Goal: Information Seeking & Learning: Compare options

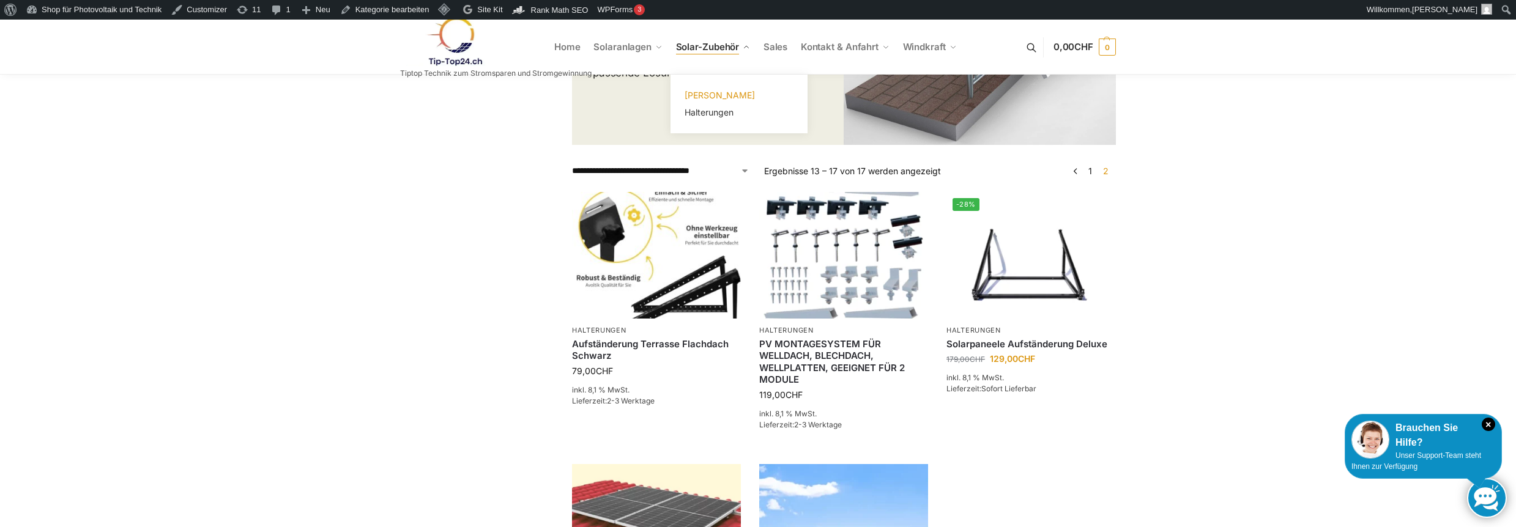
click at [708, 92] on span "[PERSON_NAME]" at bounding box center [720, 95] width 70 height 10
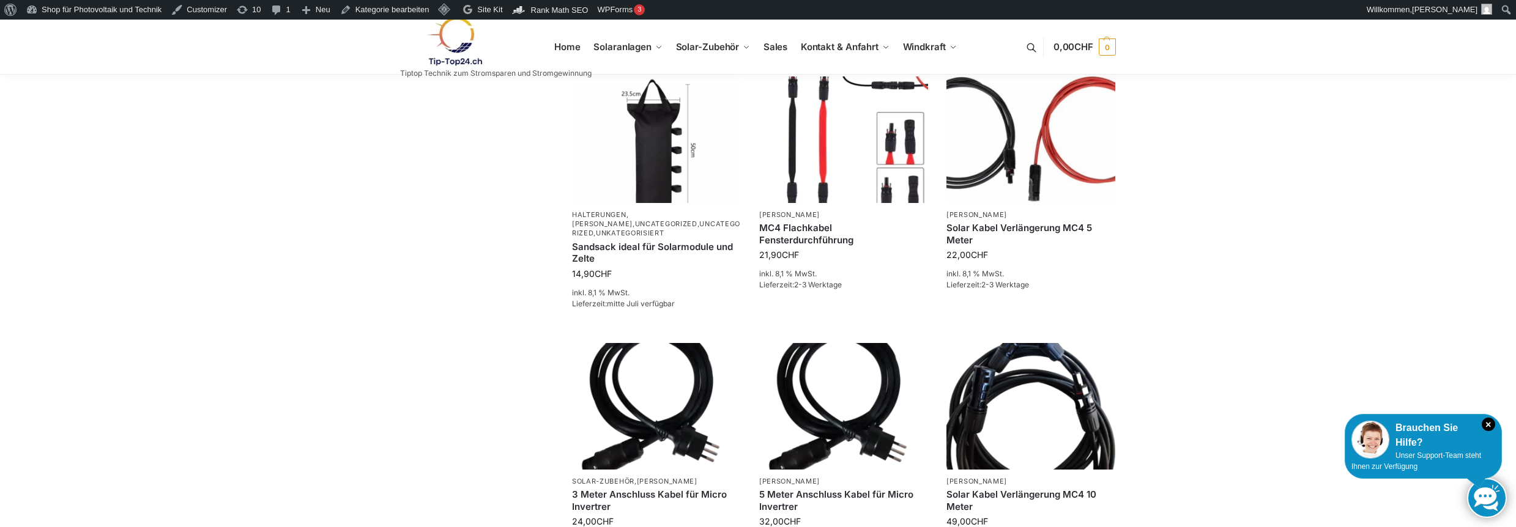
scroll to position [979, 0]
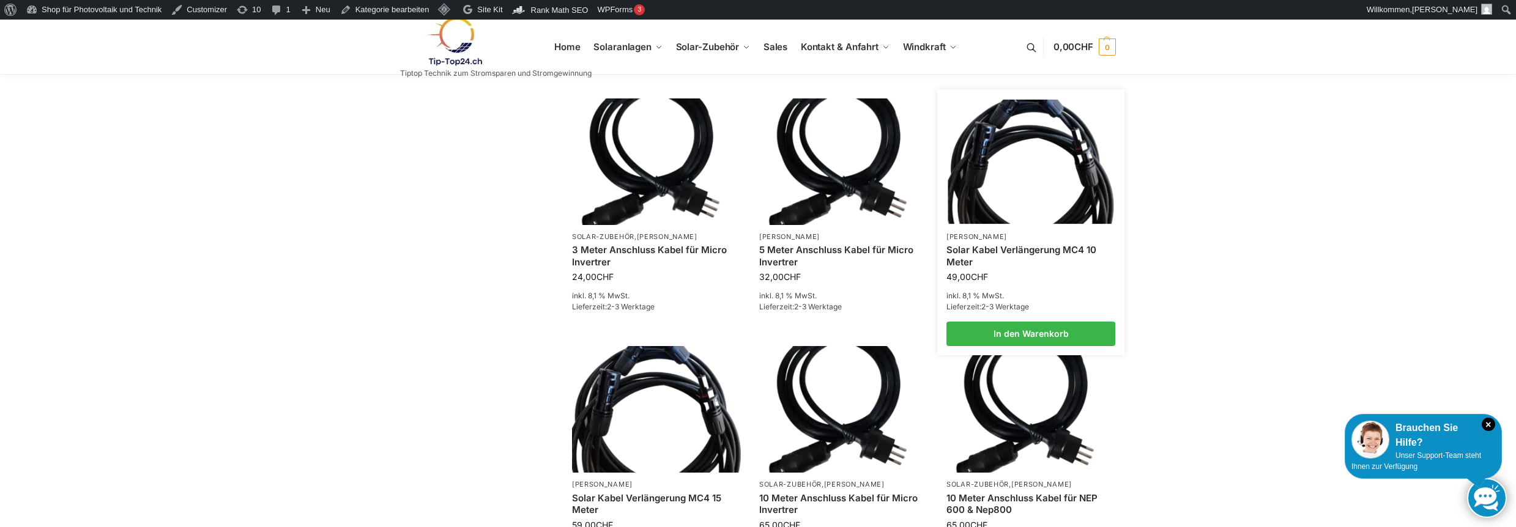
click at [1003, 251] on link "Solar Kabel Verlängerung MC4 10 Meter" at bounding box center [1031, 256] width 169 height 24
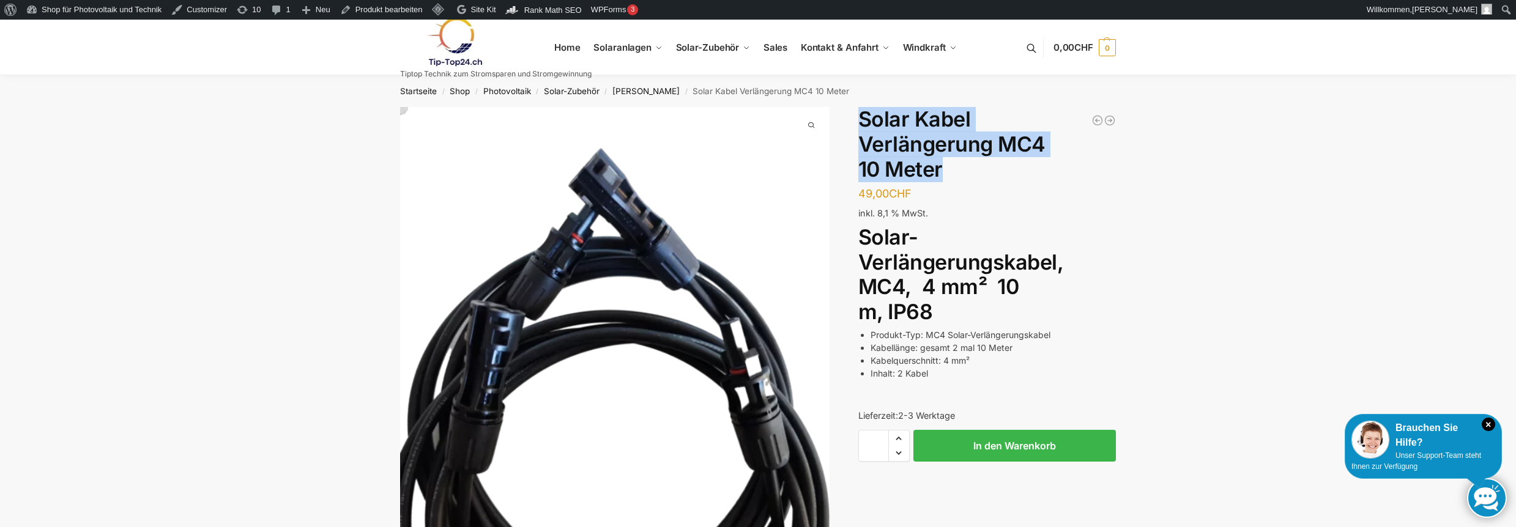
drag, startPoint x: 946, startPoint y: 167, endPoint x: 880, endPoint y: 119, distance: 81.5
click at [854, 120] on div "Zusätzliche Informationen 49,00 CHF In den Warenkorb Solar Kabel Verlängerung M…" at bounding box center [757, 414] width 767 height 615
copy h1 "Solar Kabel Verlängerung MC4 10 Meter"
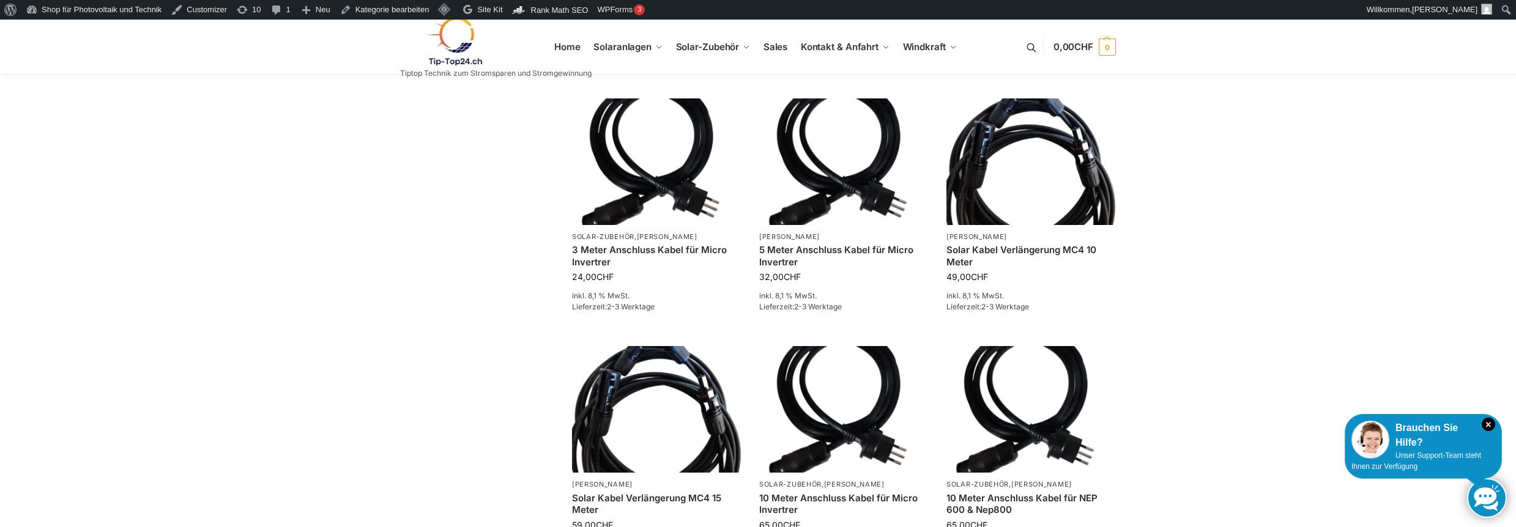
scroll to position [1224, 0]
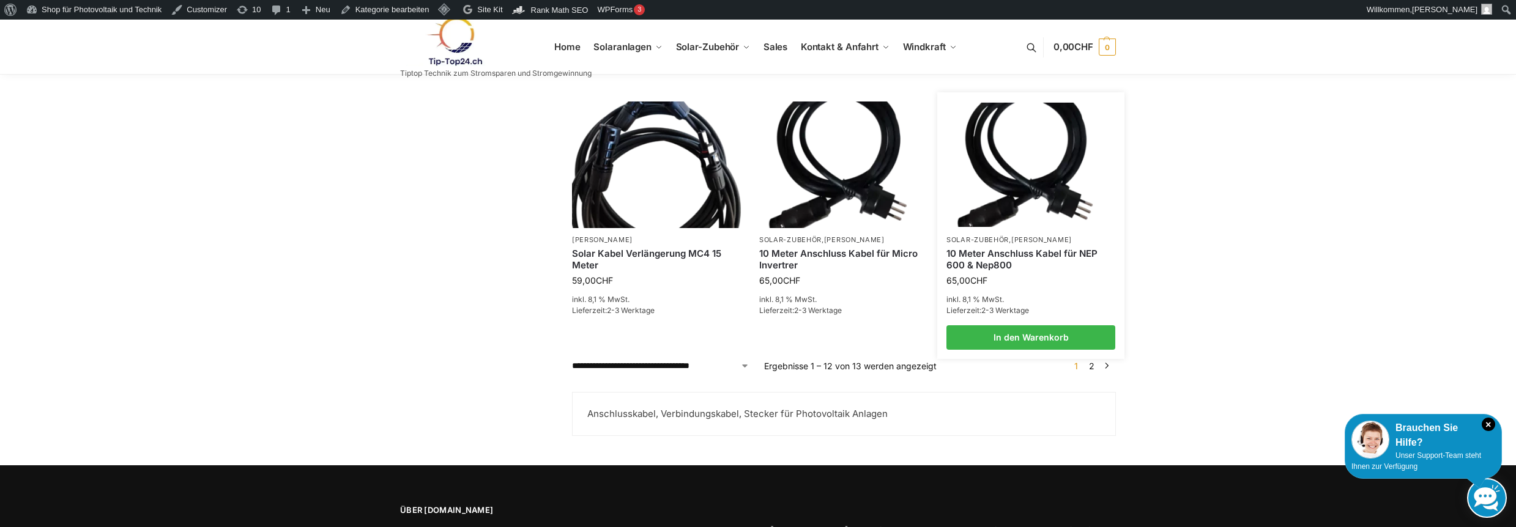
click at [1007, 256] on link "10 Meter Anschluss Kabel für NEP 600 & Nep800" at bounding box center [1031, 260] width 169 height 24
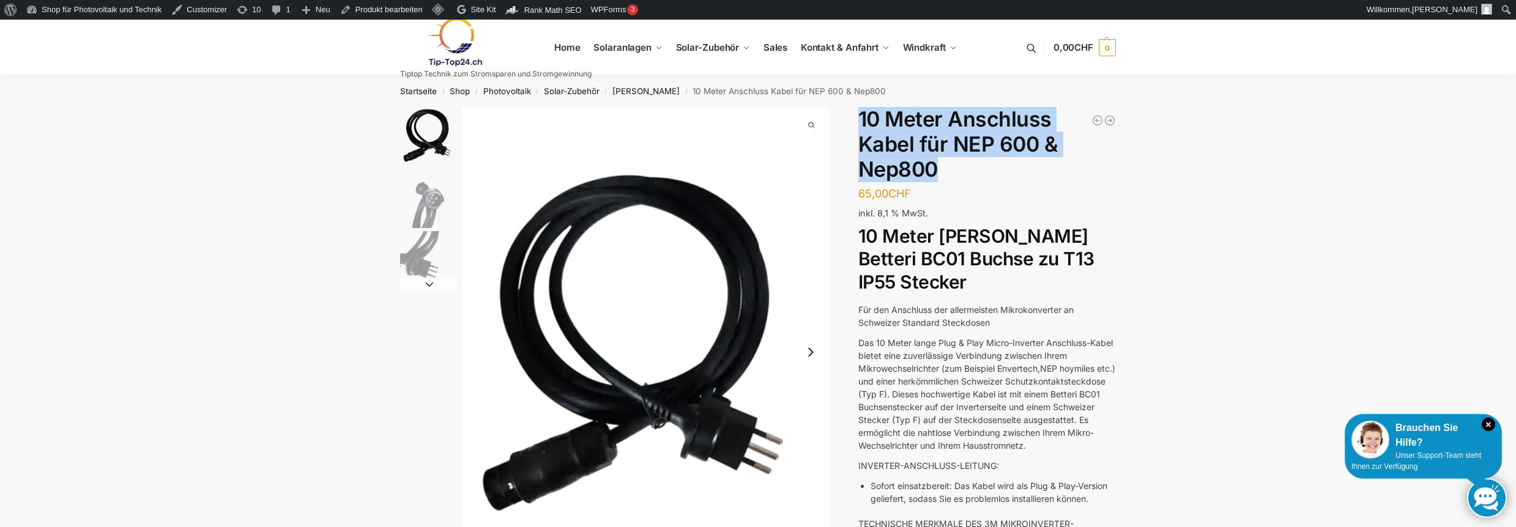
drag, startPoint x: 941, startPoint y: 168, endPoint x: 858, endPoint y: 121, distance: 95.6
click at [858, 121] on h1 "10 Meter Anschluss Kabel für NEP 600 & Nep800" at bounding box center [987, 144] width 258 height 75
copy h1 "10 Meter Anschluss Kabel für NEP 600 & Nep800"
